Goal: Understand process/instructions: Learn how to perform a task or action

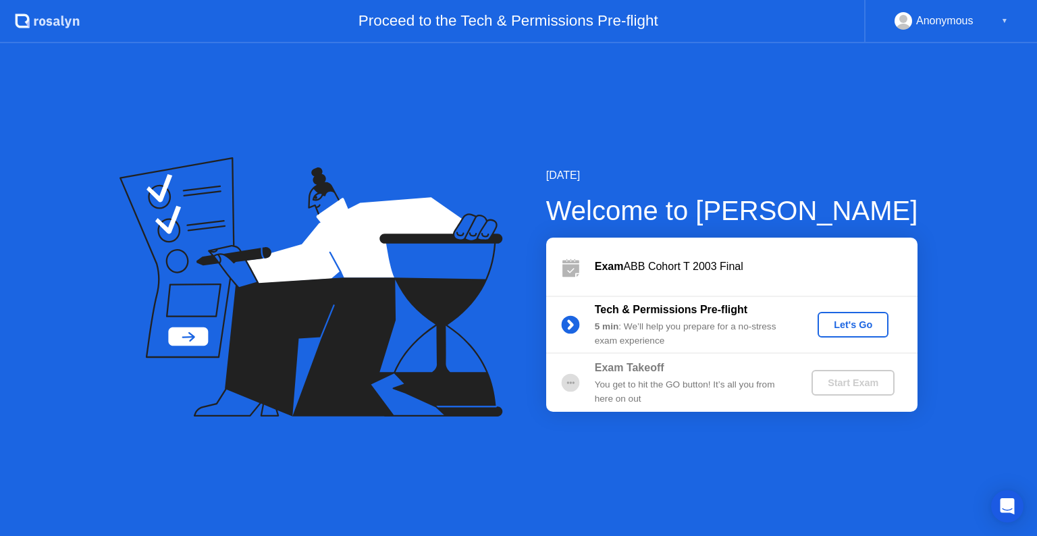
click at [841, 329] on div "Let's Go" at bounding box center [853, 324] width 60 height 11
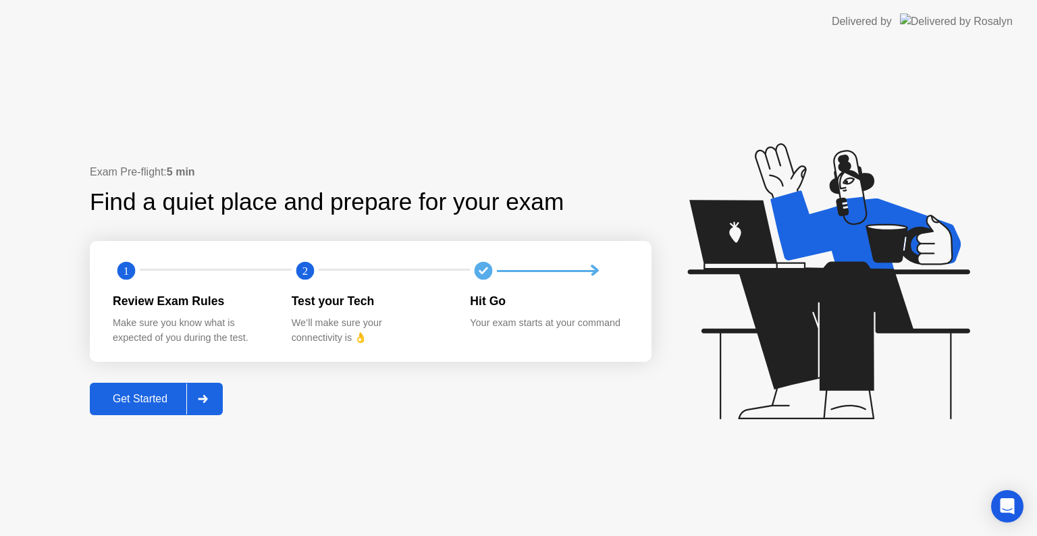
click at [215, 404] on div at bounding box center [202, 398] width 32 height 31
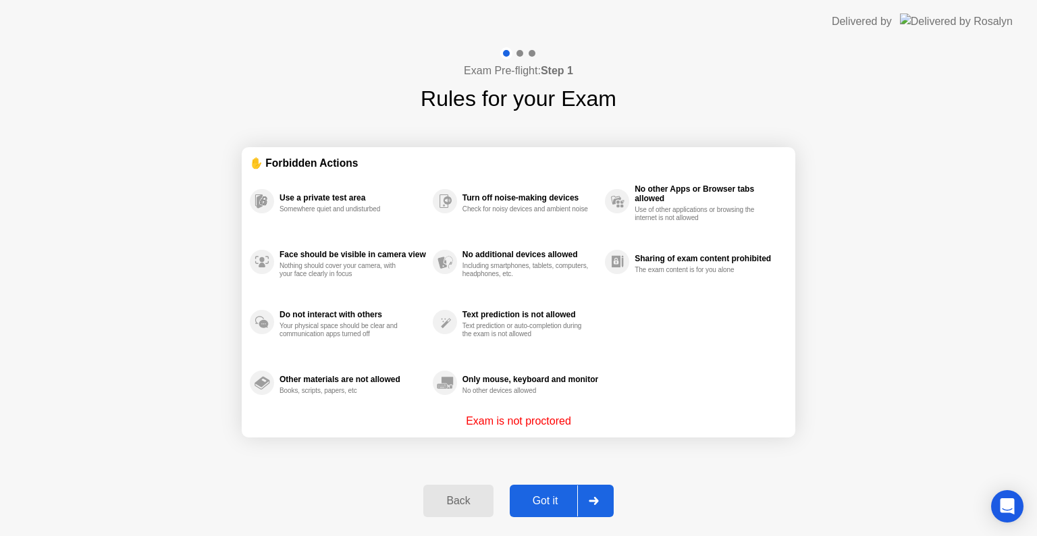
click at [589, 501] on icon at bounding box center [594, 501] width 10 height 8
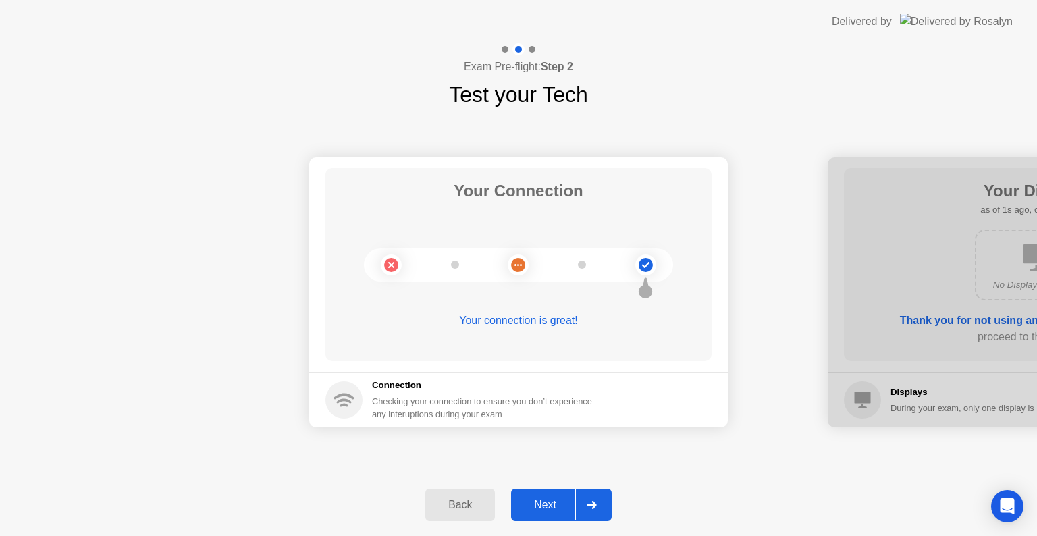
click at [596, 501] on icon at bounding box center [591, 505] width 10 height 8
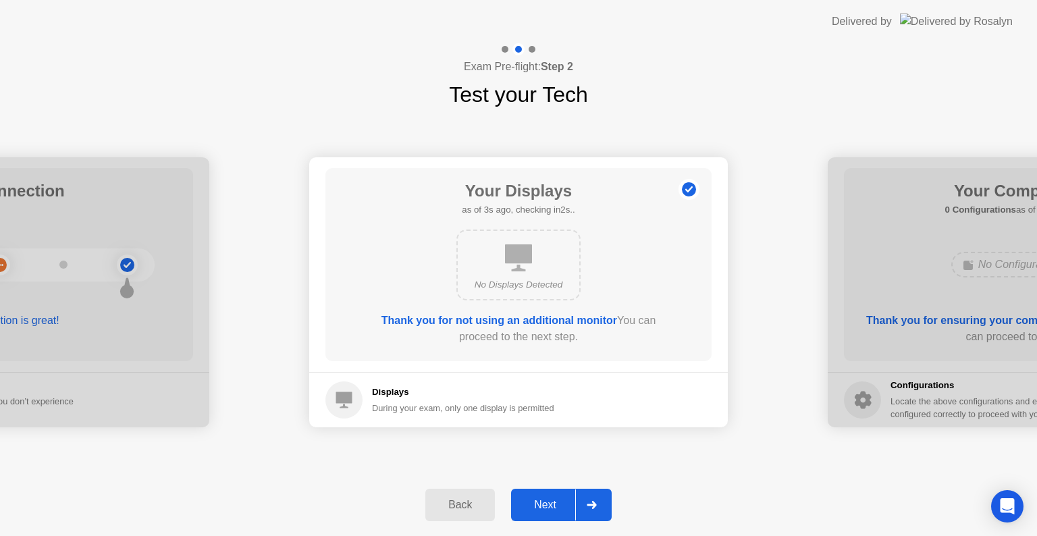
click at [596, 501] on icon at bounding box center [591, 505] width 10 height 8
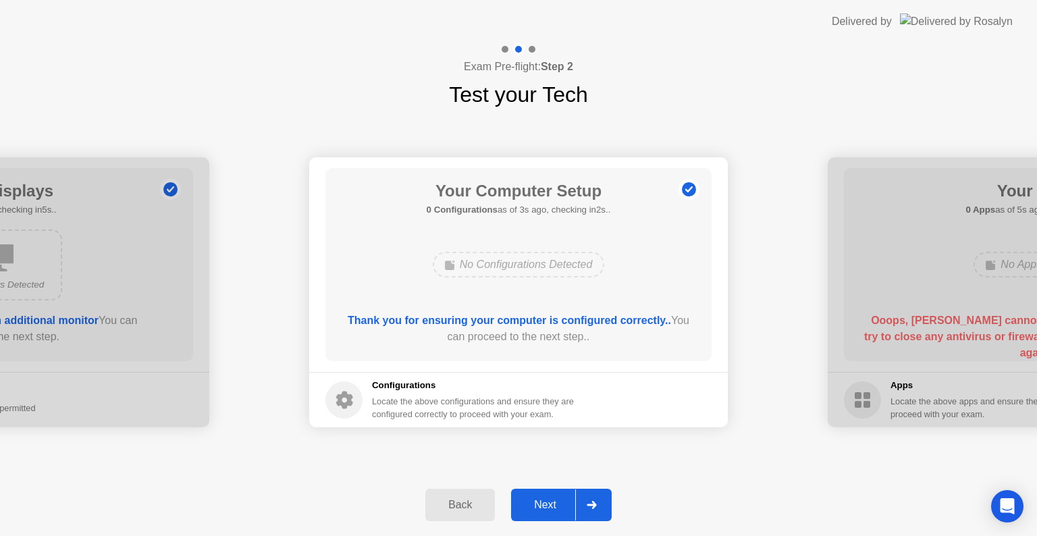
click at [599, 508] on div at bounding box center [591, 504] width 32 height 31
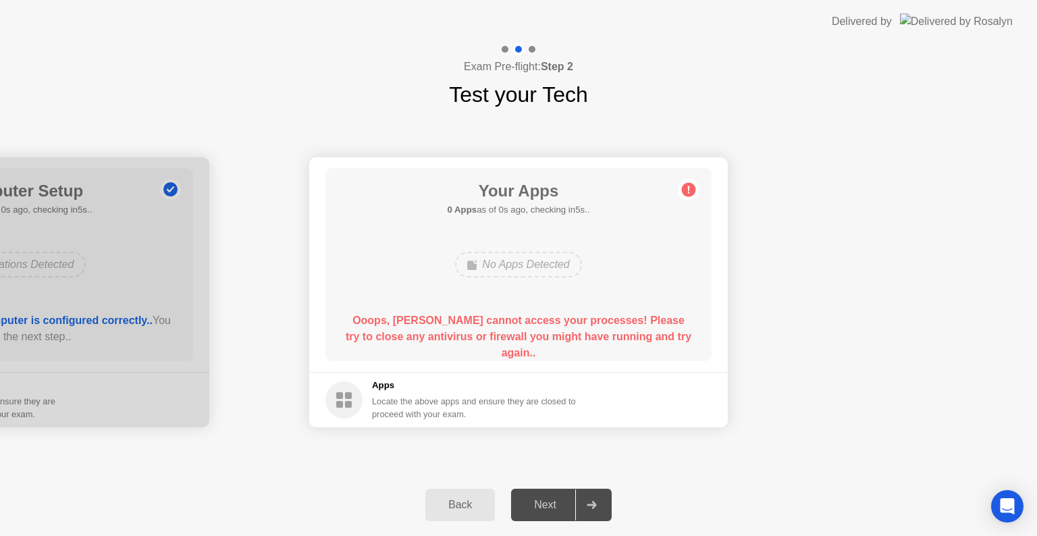
click at [644, 514] on div "Back Next" at bounding box center [518, 505] width 1037 height 62
click at [461, 520] on button "Back" at bounding box center [460, 505] width 70 height 32
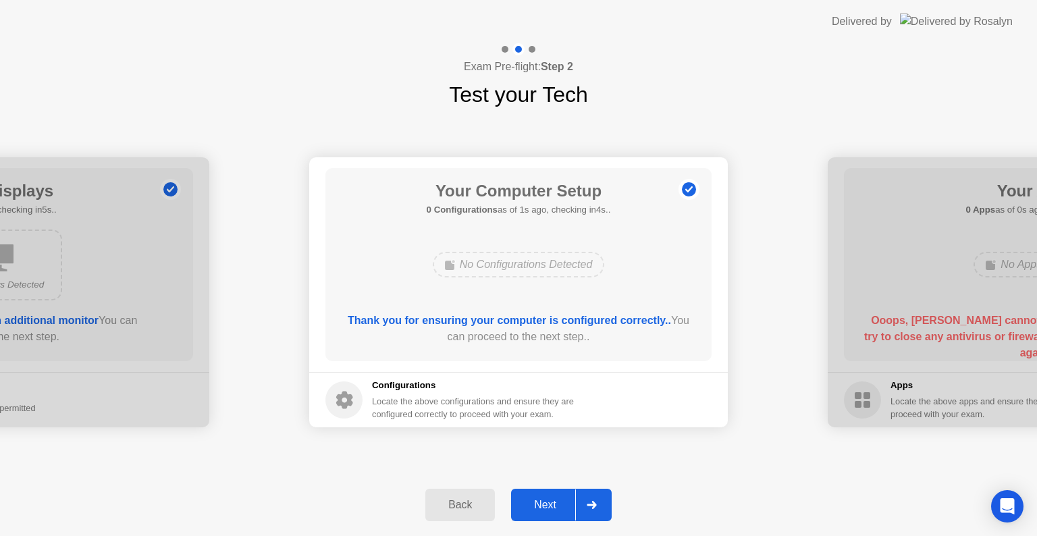
click at [558, 494] on button "Next" at bounding box center [561, 505] width 101 height 32
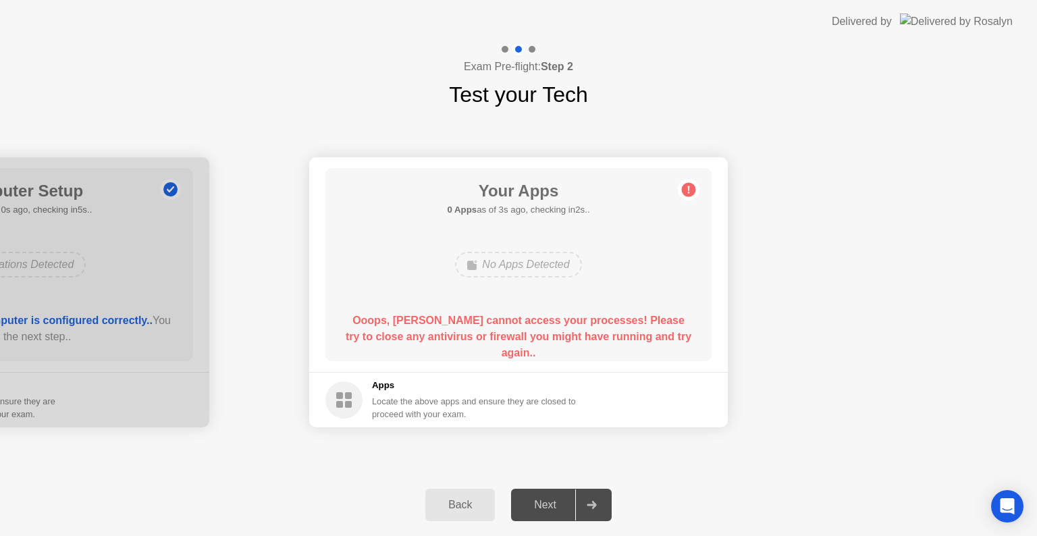
click at [397, 406] on div "Locate the above apps and ensure they are closed to proceed with your exam." at bounding box center [474, 408] width 204 height 26
click at [560, 500] on div "Next" at bounding box center [545, 505] width 60 height 12
click at [687, 200] on div "Your Apps 0 Apps as of 3s ago, checking in2s.. No Apps Detected Ooops, [PERSON_…" at bounding box center [518, 264] width 386 height 193
